Goal: Navigation & Orientation: Find specific page/section

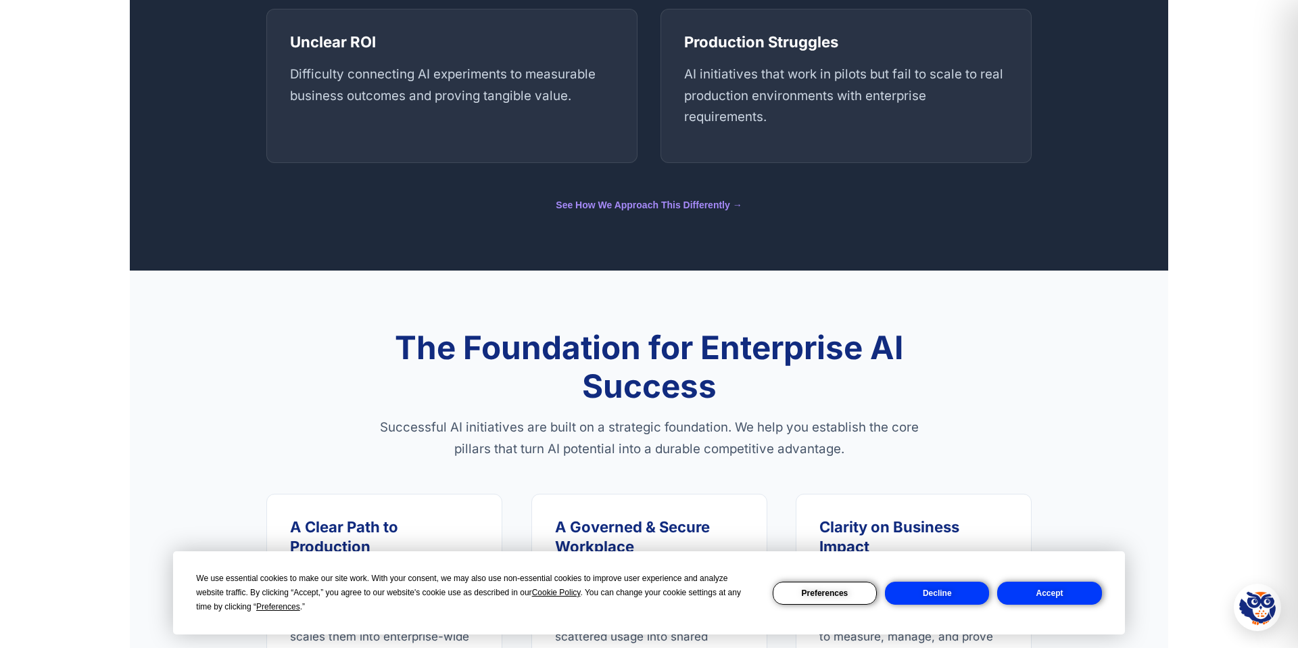
scroll to position [849, 0]
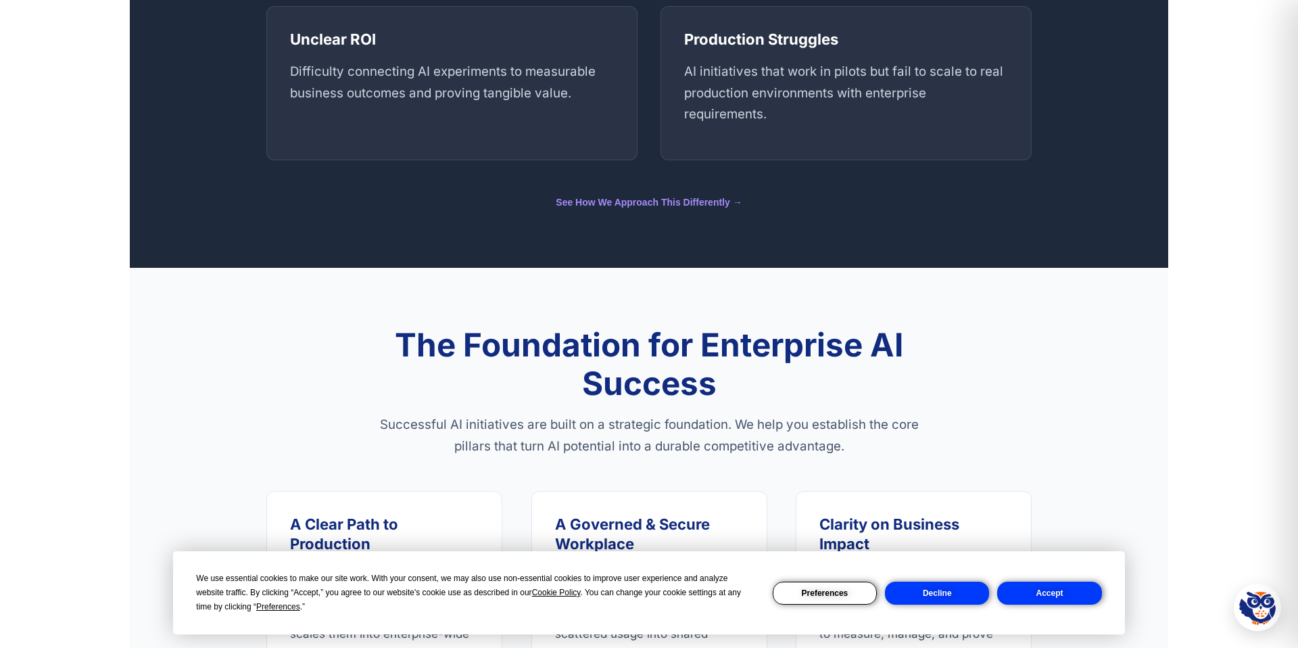
click at [1033, 586] on button "Accept" at bounding box center [1049, 593] width 104 height 23
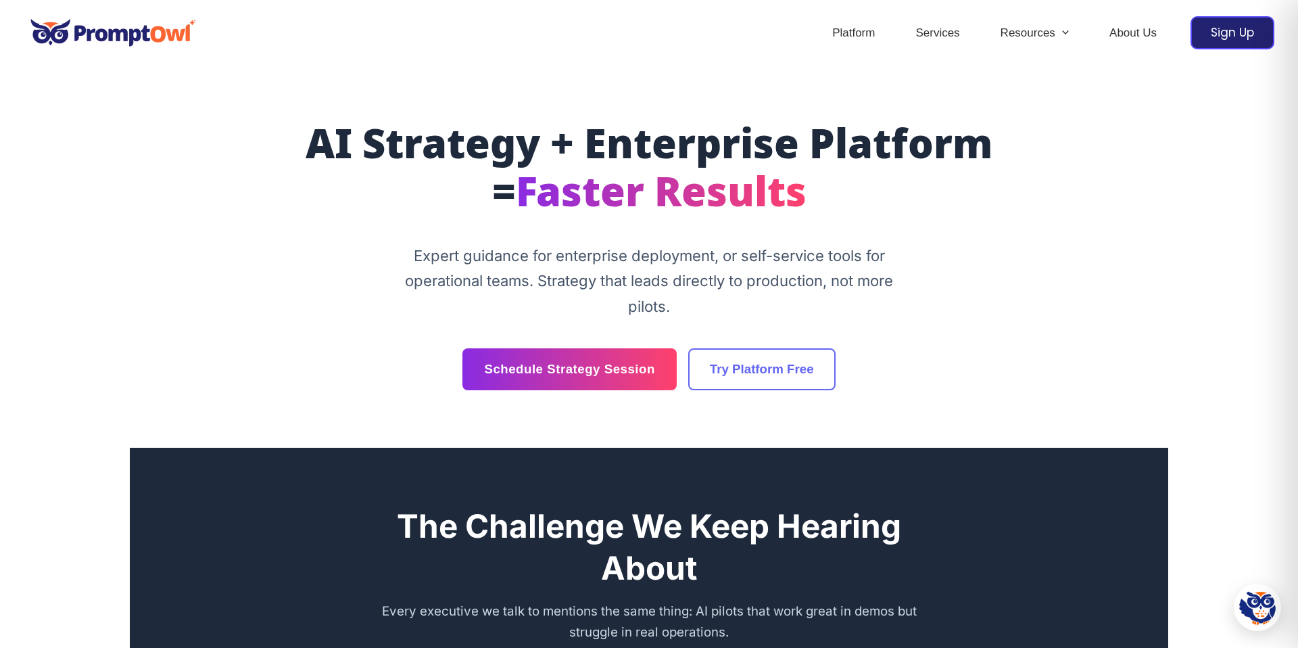
scroll to position [1, 0]
click at [841, 22] on link "Platform" at bounding box center [853, 32] width 83 height 47
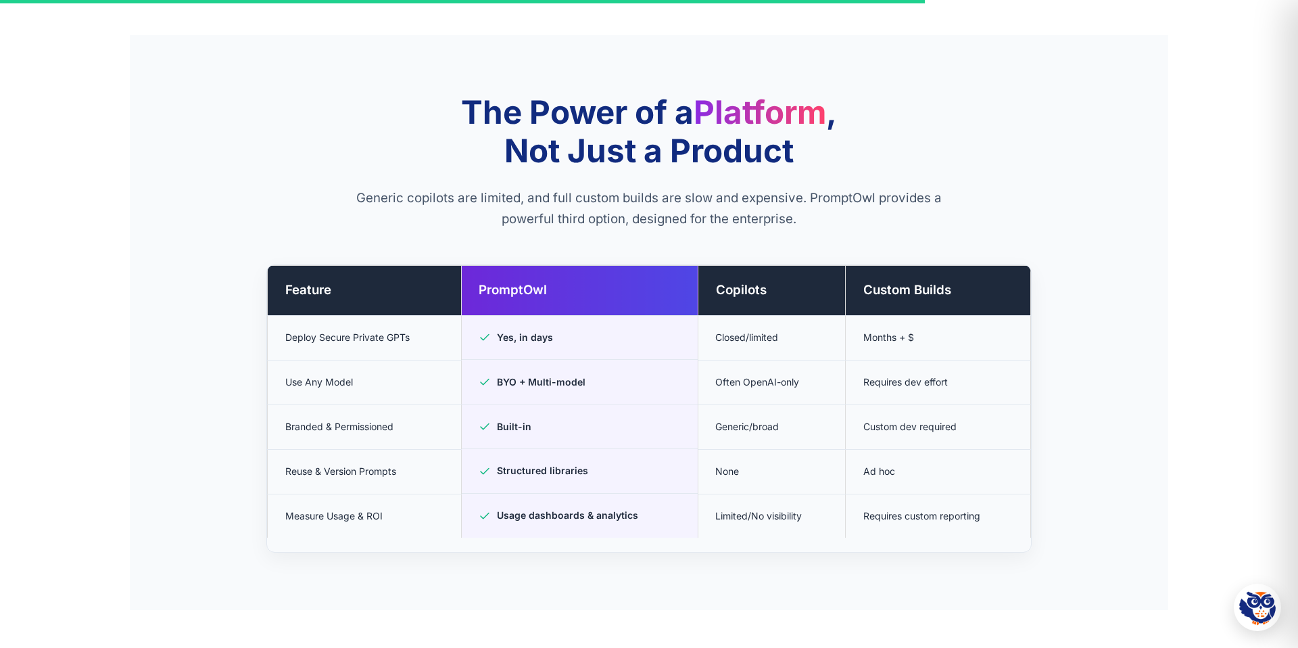
scroll to position [3166, 0]
